Goal: Find specific page/section: Find specific page/section

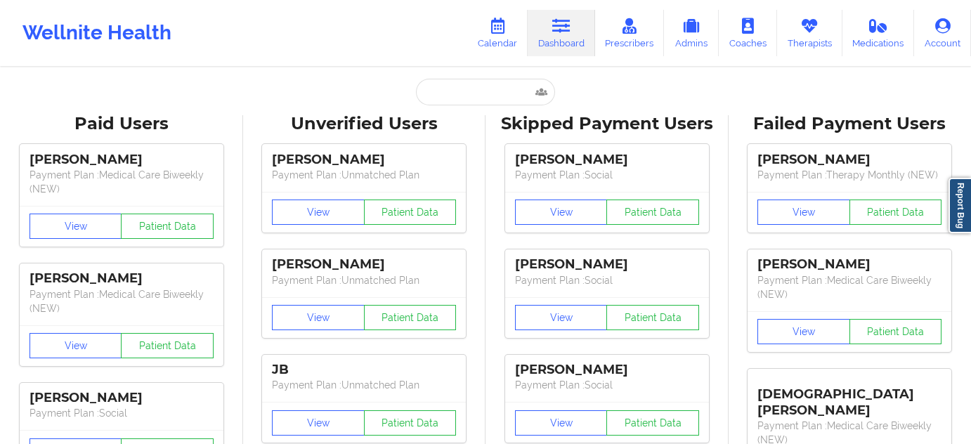
click at [495, 89] on input "text" at bounding box center [485, 92] width 139 height 27
type input "[PERSON_NAME]"
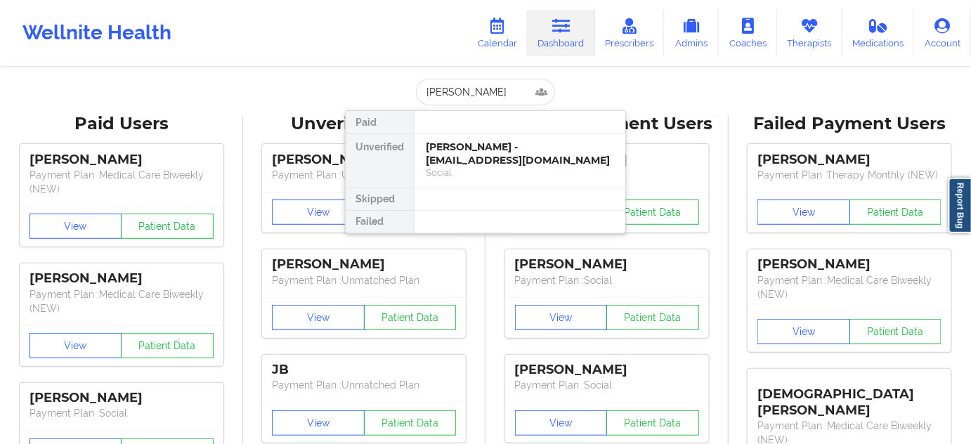
click at [495, 166] on div "Social" at bounding box center [520, 172] width 188 height 12
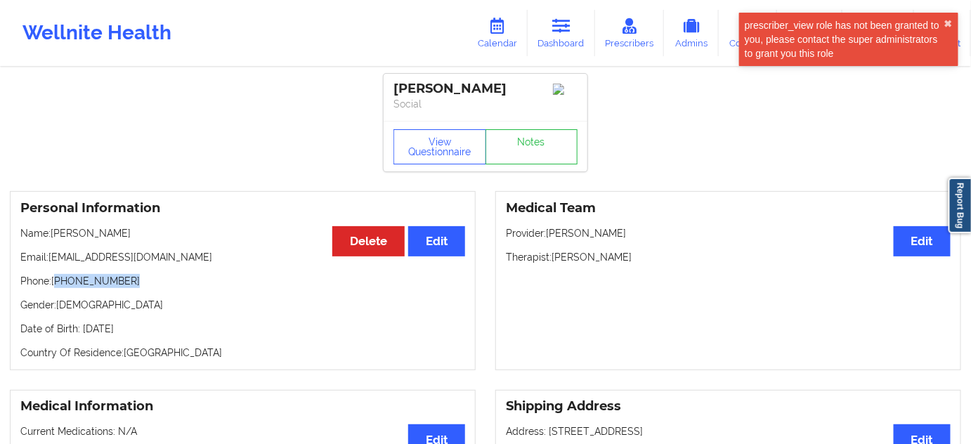
drag, startPoint x: 57, startPoint y: 287, endPoint x: 207, endPoint y: 289, distance: 149.6
click at [186, 284] on p "Phone: [PHONE_NUMBER]" at bounding box center [242, 281] width 445 height 14
copy p "[PHONE_NUMBER]"
click at [562, 31] on icon at bounding box center [561, 25] width 18 height 15
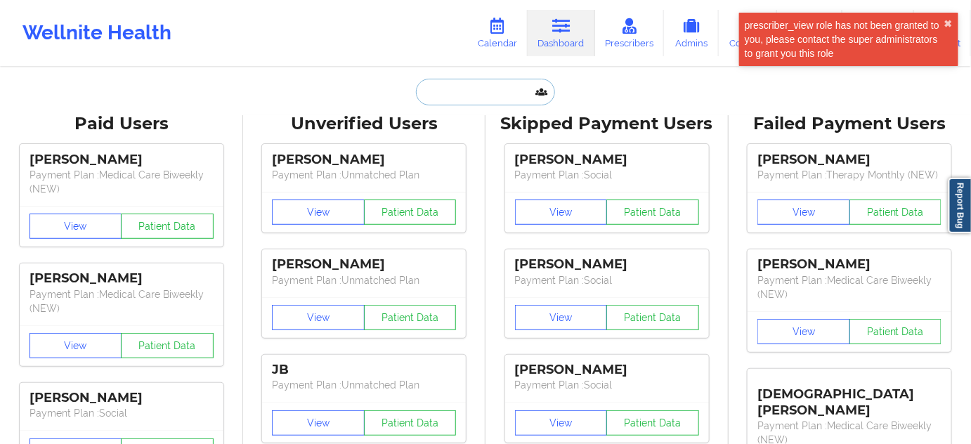
click at [463, 103] on input "text" at bounding box center [485, 92] width 139 height 27
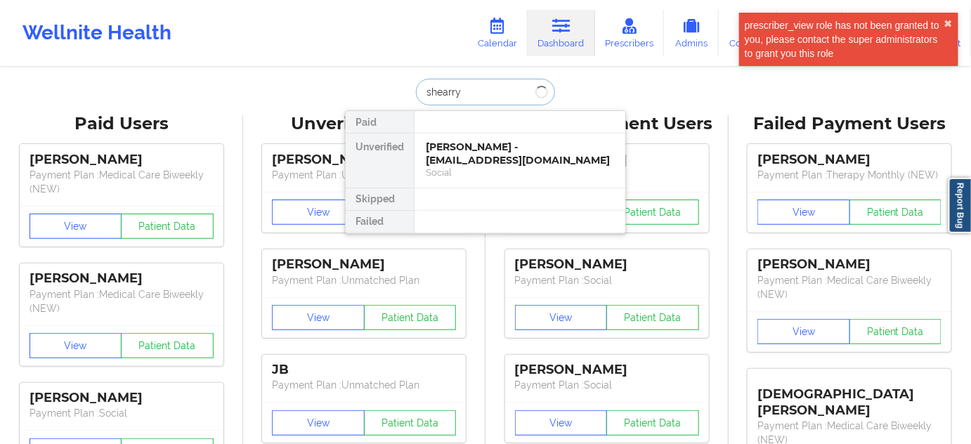
type input "shearry"
click at [476, 148] on div "[PERSON_NAME] - [EMAIL_ADDRESS][DOMAIN_NAME]" at bounding box center [520, 153] width 188 height 26
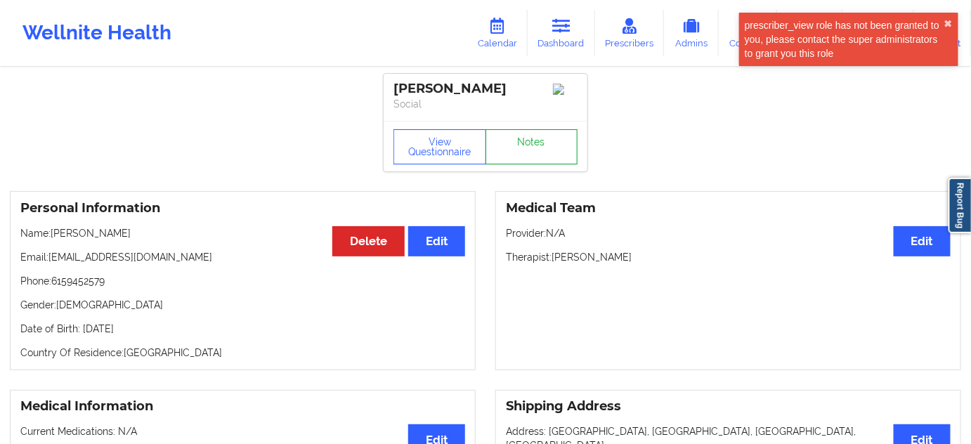
click at [547, 159] on link "Notes" at bounding box center [531, 146] width 93 height 35
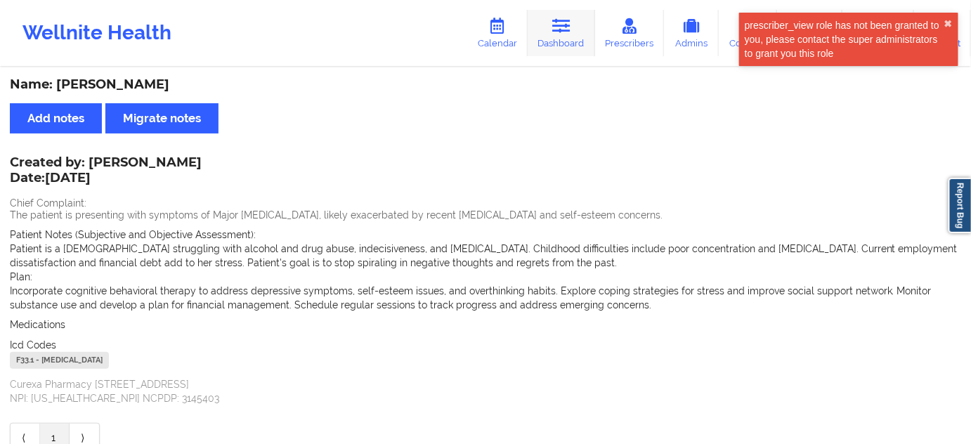
click at [555, 37] on link "Dashboard" at bounding box center [561, 33] width 67 height 46
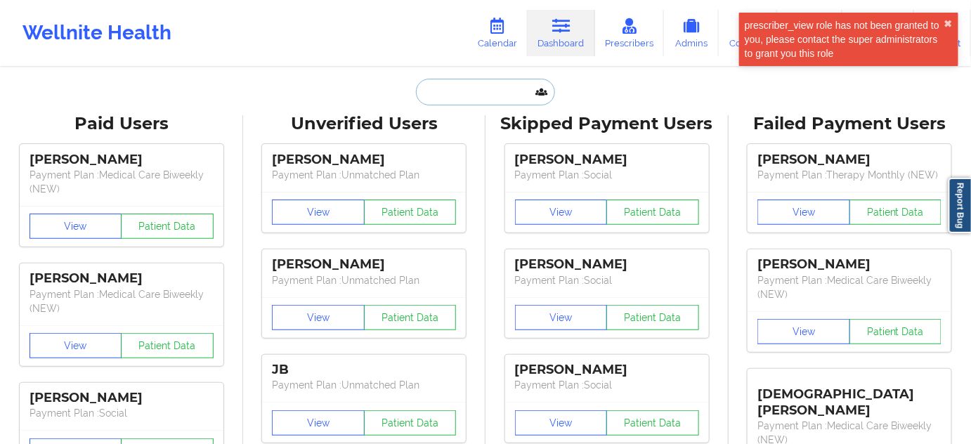
click at [446, 93] on input "text" at bounding box center [485, 92] width 139 height 27
type input "d"
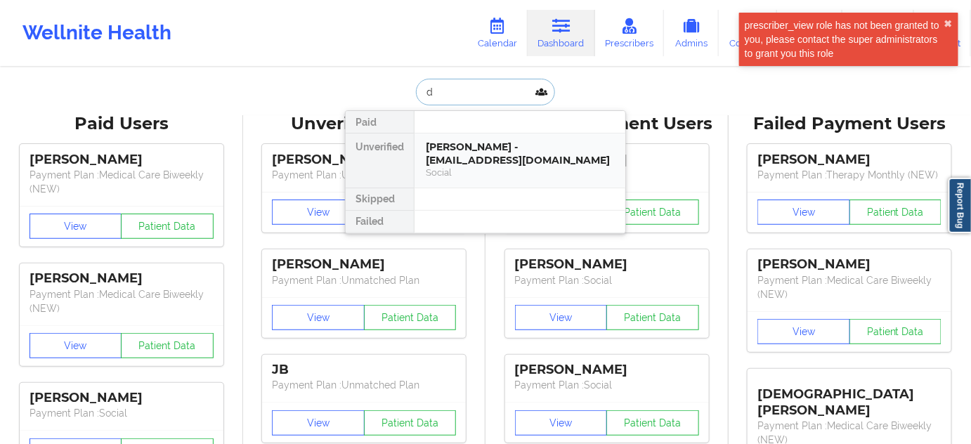
click at [459, 134] on div "[PERSON_NAME] - [EMAIL_ADDRESS][DOMAIN_NAME] Social" at bounding box center [519, 160] width 211 height 54
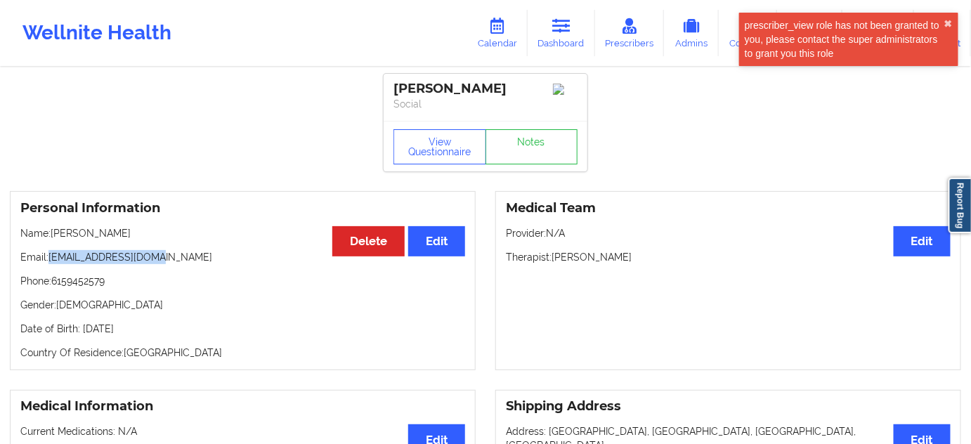
drag, startPoint x: 51, startPoint y: 258, endPoint x: 234, endPoint y: 266, distance: 183.5
click at [226, 264] on p "Email: [EMAIL_ADDRESS][DOMAIN_NAME]" at bounding box center [242, 257] width 445 height 14
copy p "[EMAIL_ADDRESS][DOMAIN_NAME]"
click at [511, 30] on link "Calendar" at bounding box center [497, 33] width 60 height 46
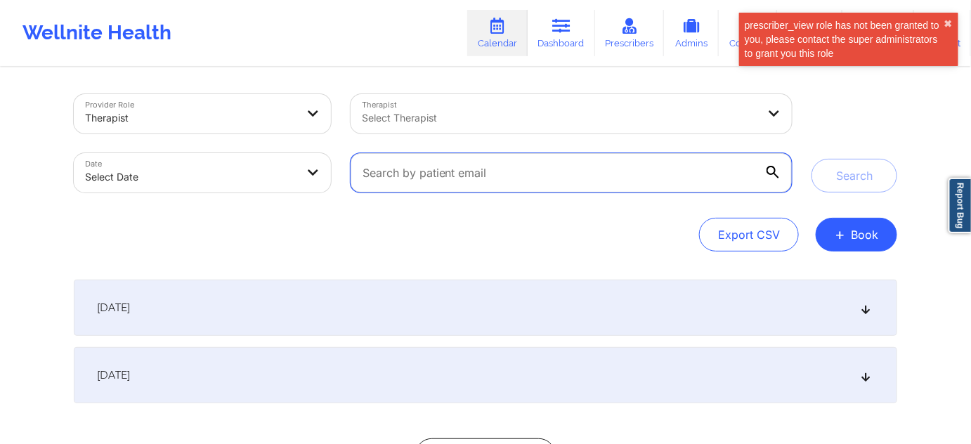
click at [502, 156] on input "text" at bounding box center [571, 172] width 441 height 39
paste input "[EMAIL_ADDRESS][DOMAIN_NAME]"
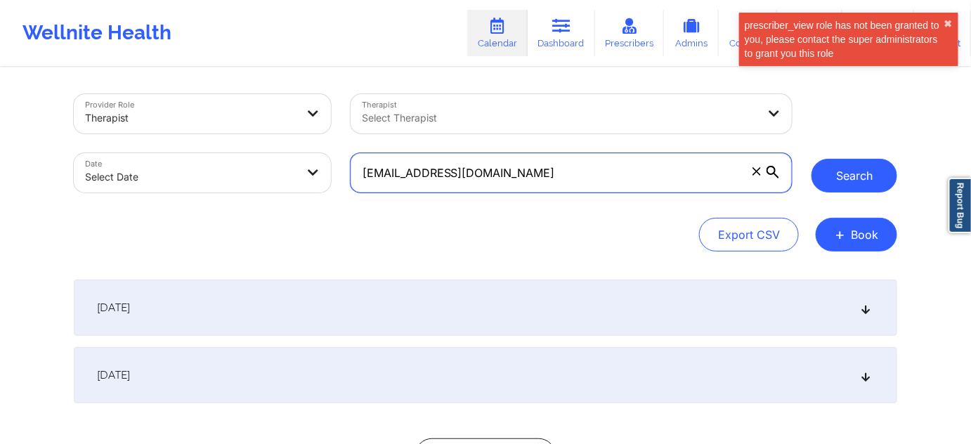
type input "[EMAIL_ADDRESS][DOMAIN_NAME]"
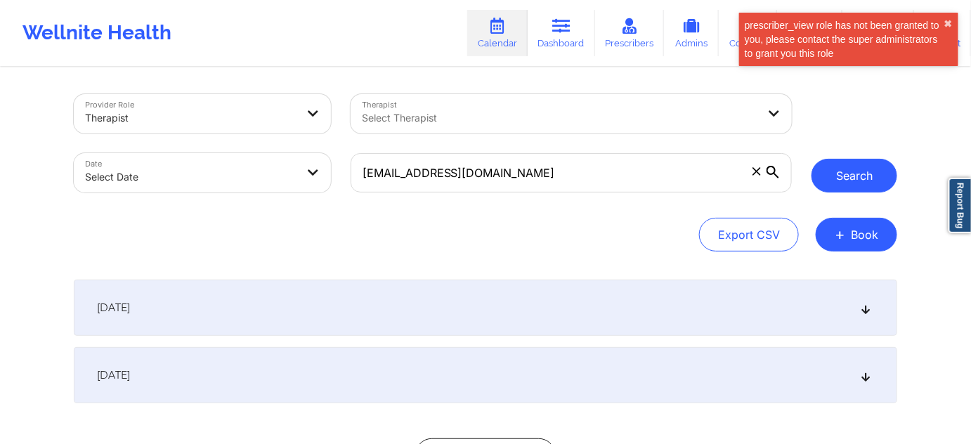
click at [848, 181] on button "Search" at bounding box center [854, 176] width 86 height 34
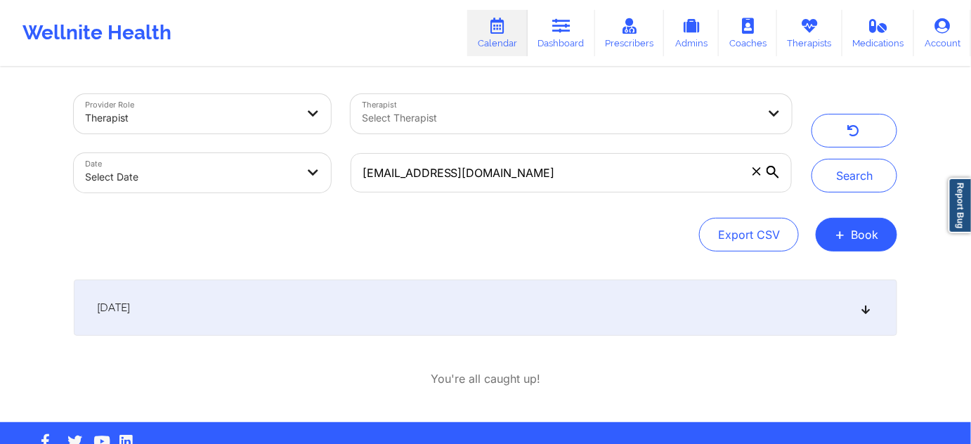
click at [859, 313] on div "[DATE]" at bounding box center [485, 308] width 823 height 56
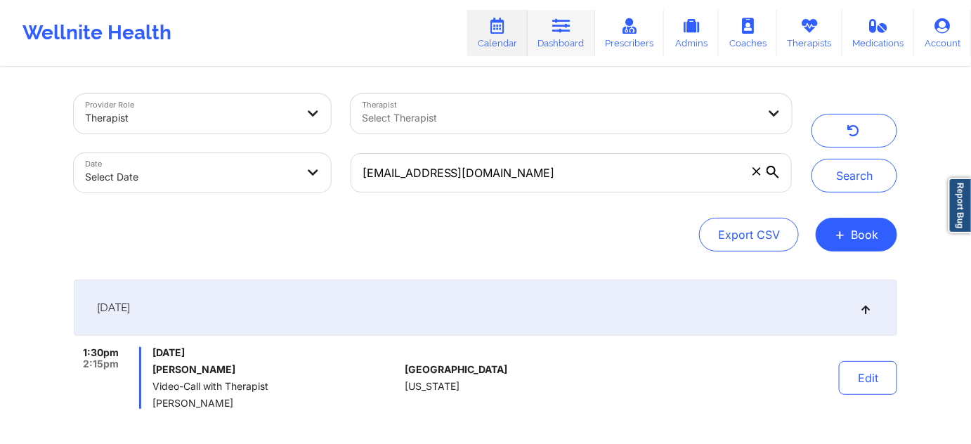
click at [571, 44] on link "Dashboard" at bounding box center [561, 33] width 67 height 46
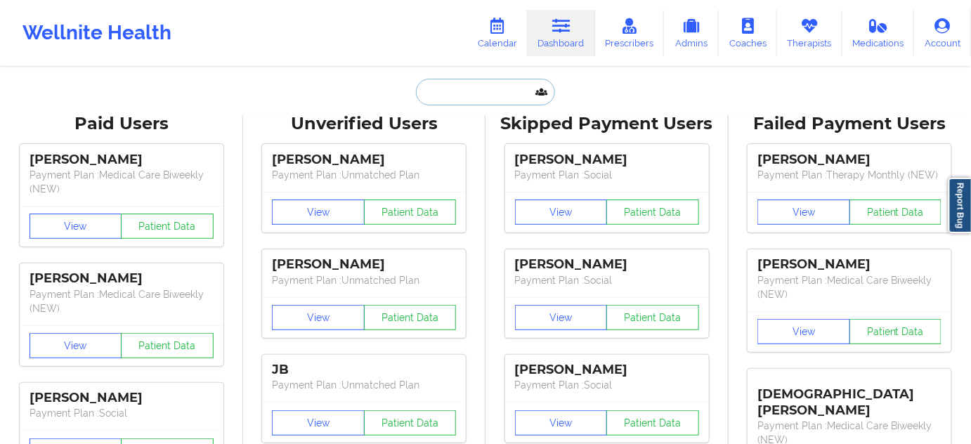
click at [470, 95] on input "text" at bounding box center [485, 92] width 139 height 27
paste input "[PERSON_NAME]"
type input "[PERSON_NAME]"
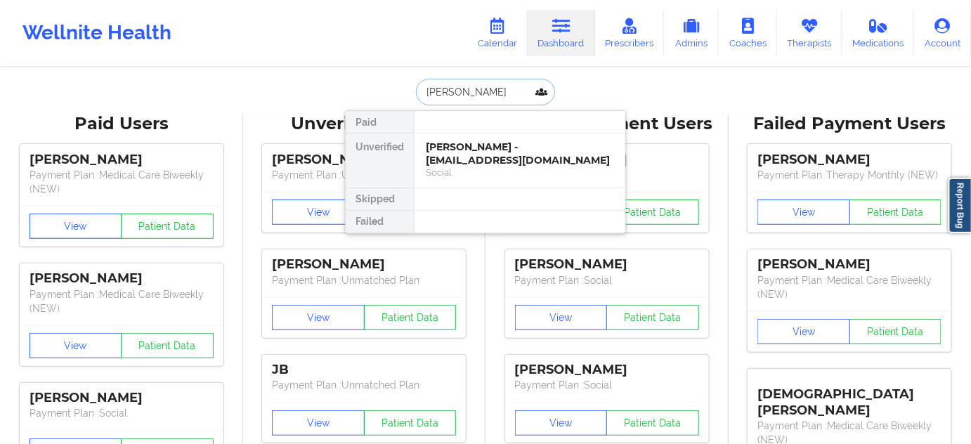
click at [482, 152] on div "[PERSON_NAME] - [EMAIL_ADDRESS][DOMAIN_NAME]" at bounding box center [520, 153] width 188 height 26
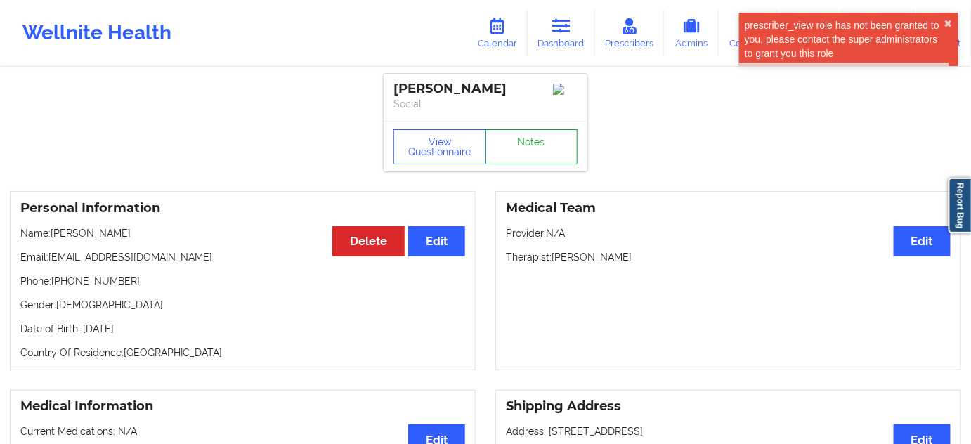
click at [529, 148] on link "Notes" at bounding box center [531, 146] width 93 height 35
